Goal: Transaction & Acquisition: Purchase product/service

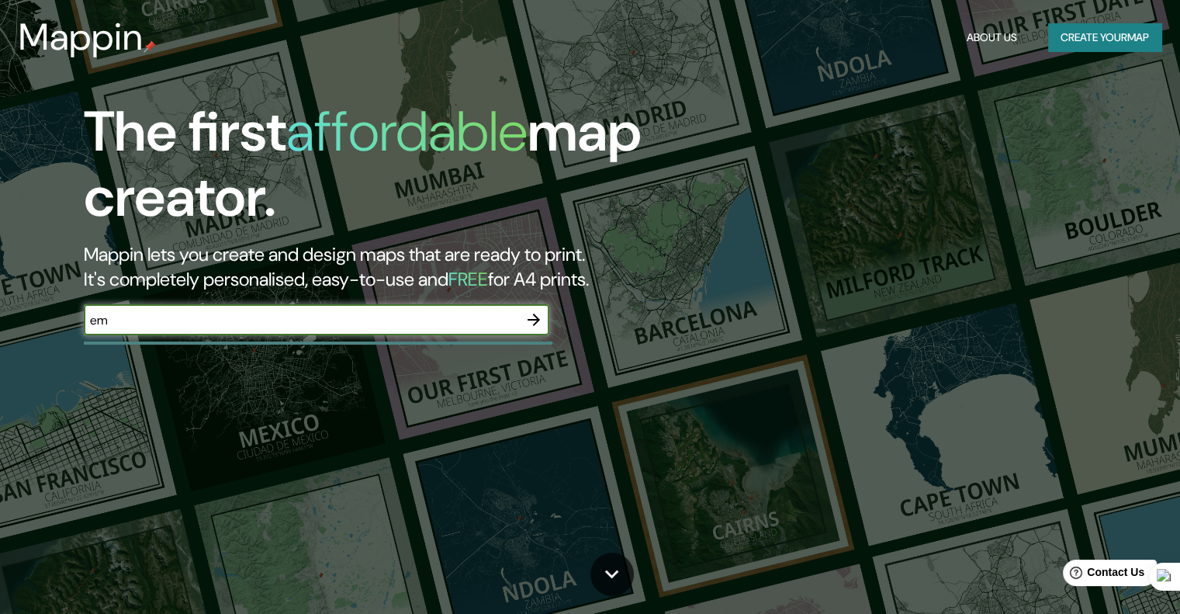
type input "e"
type input "kubitscheck"
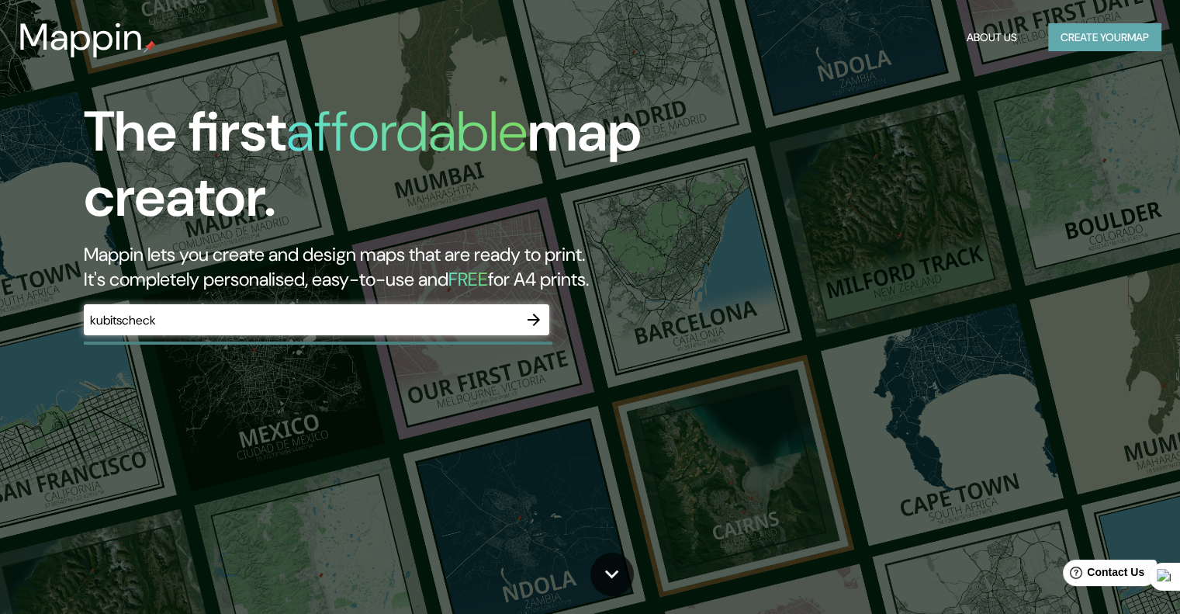
click at [1064, 36] on button "Create your map" at bounding box center [1104, 37] width 113 height 29
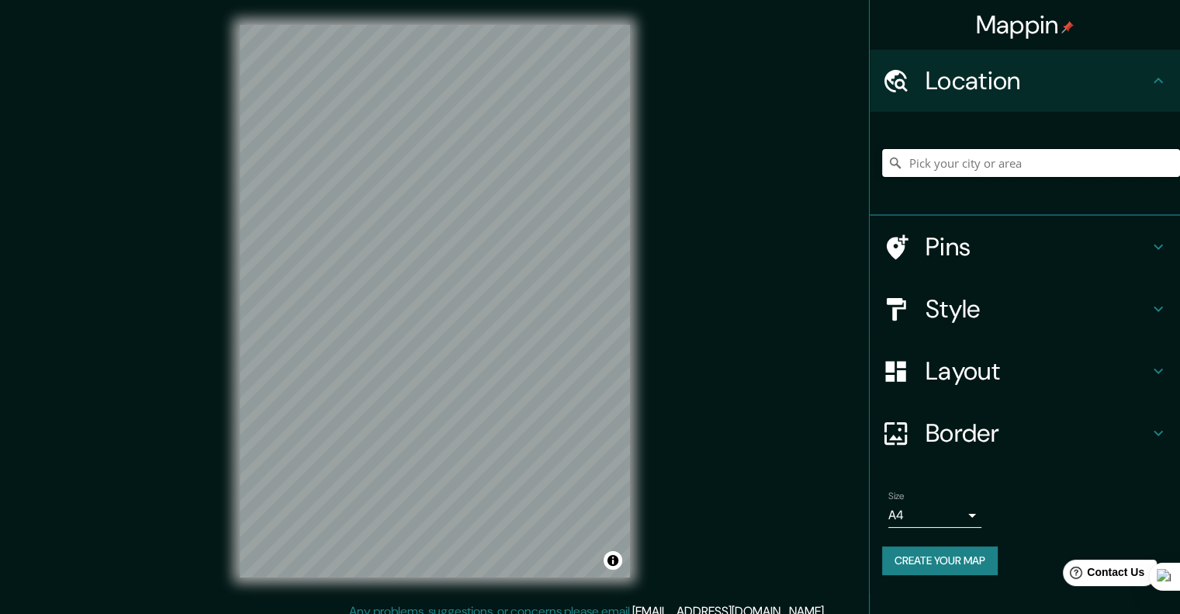
click at [981, 163] on input "Pick your city or area" at bounding box center [1031, 163] width 298 height 28
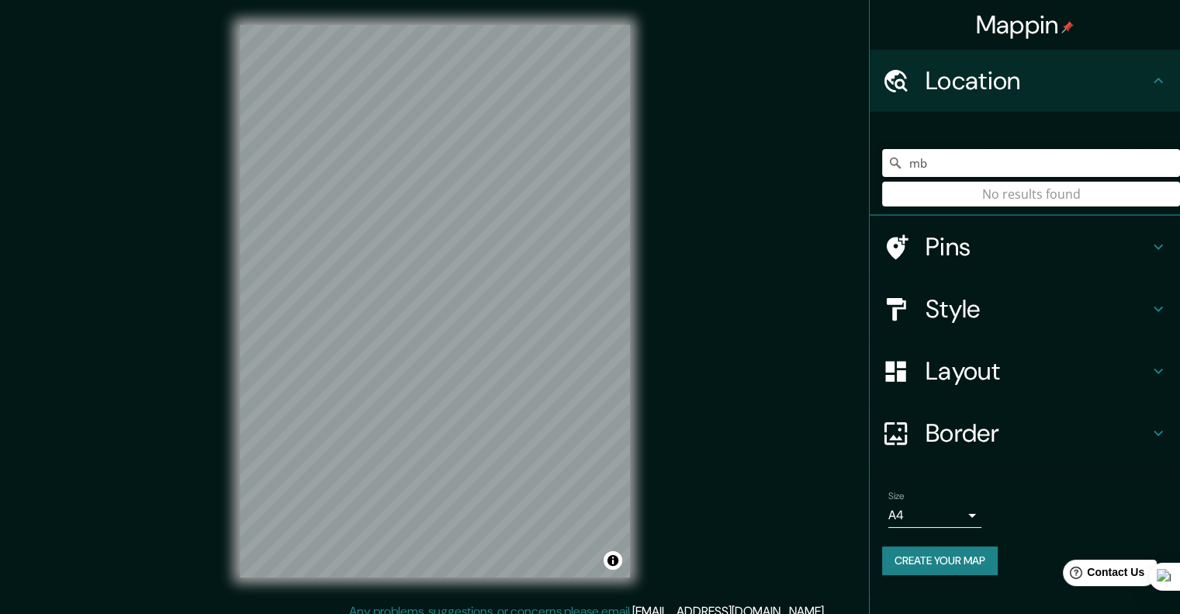
type input "m"
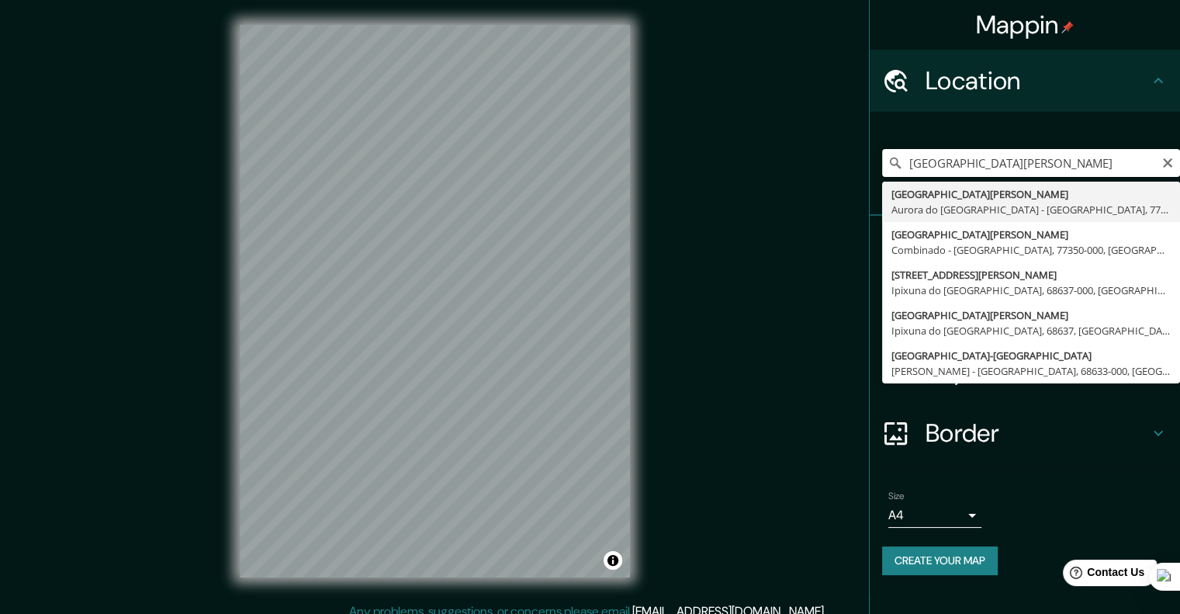
drag, startPoint x: 1023, startPoint y: 165, endPoint x: 919, endPoint y: 155, distance: 104.4
click at [919, 155] on input "[GEOGRAPHIC_DATA][PERSON_NAME]" at bounding box center [1031, 163] width 298 height 28
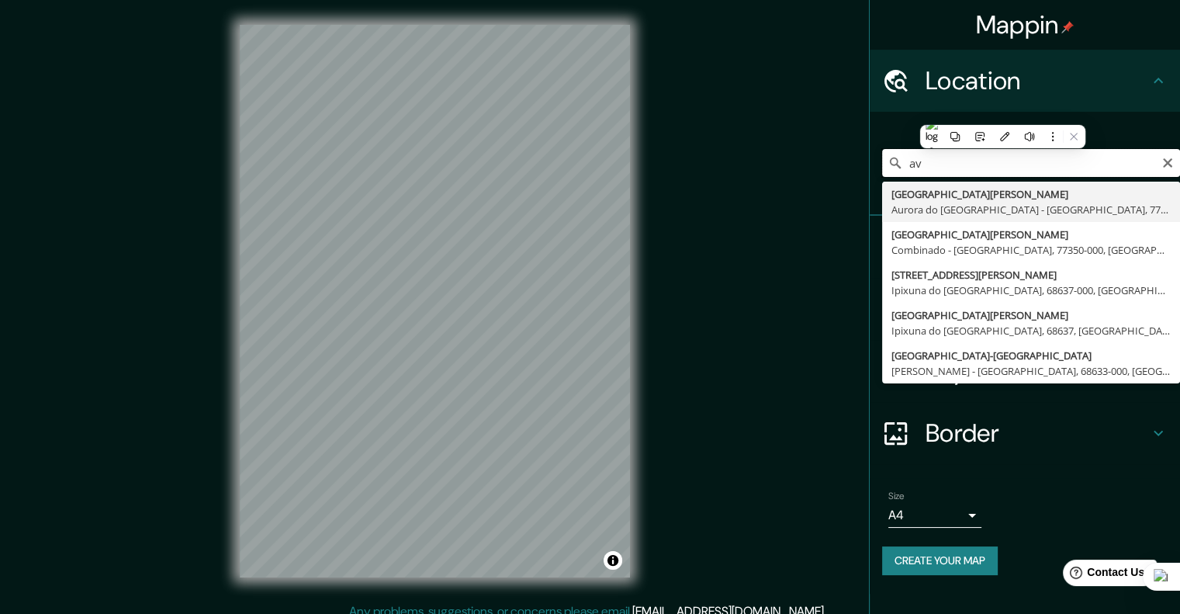
type input "a"
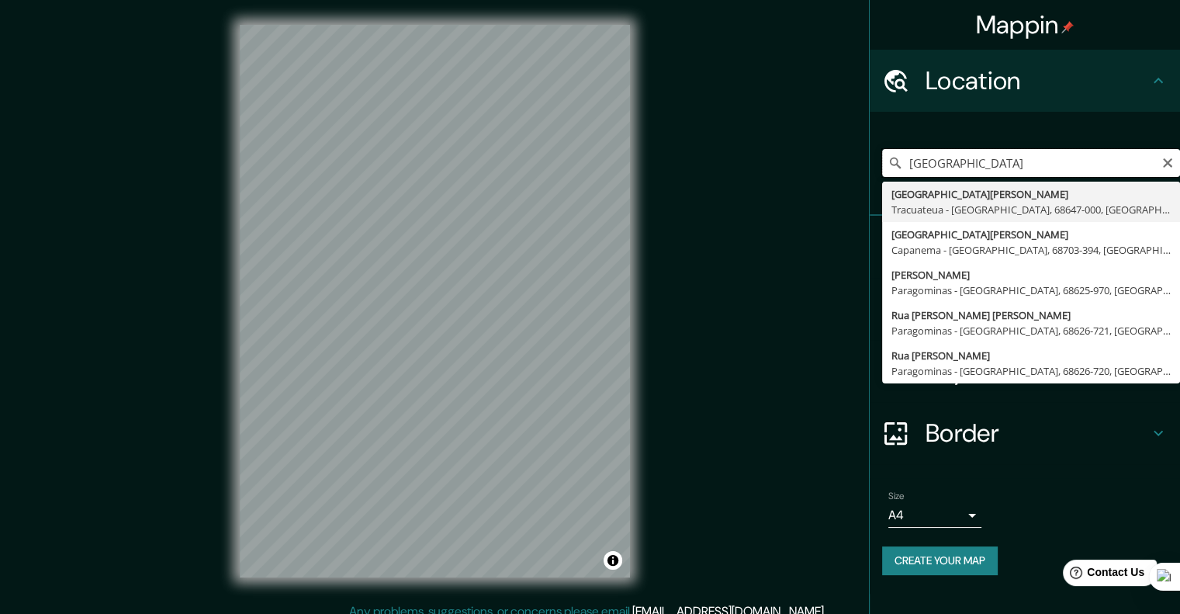
type input "[GEOGRAPHIC_DATA]"
click at [768, 269] on div "Mappin Location [GEOGRAPHIC_DATA][PERSON_NAME], 68647-000, [GEOGRAPHIC_DATA] [S…" at bounding box center [590, 313] width 1180 height 627
